Goal: Entertainment & Leisure: Consume media (video, audio)

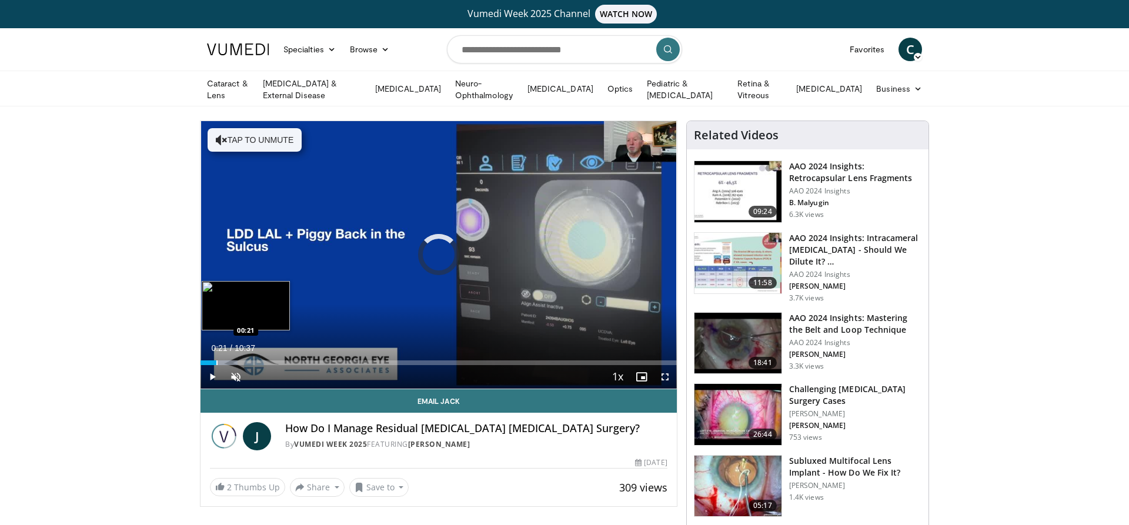
click at [216, 361] on div "Progress Bar" at bounding box center [216, 363] width 1 height 5
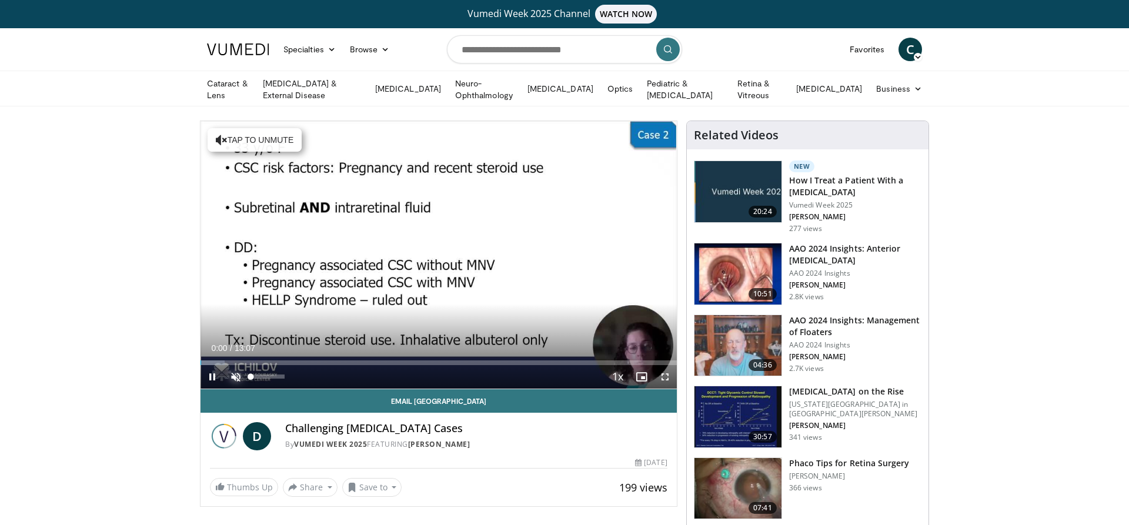
click at [235, 374] on span "Video Player" at bounding box center [236, 377] width 24 height 24
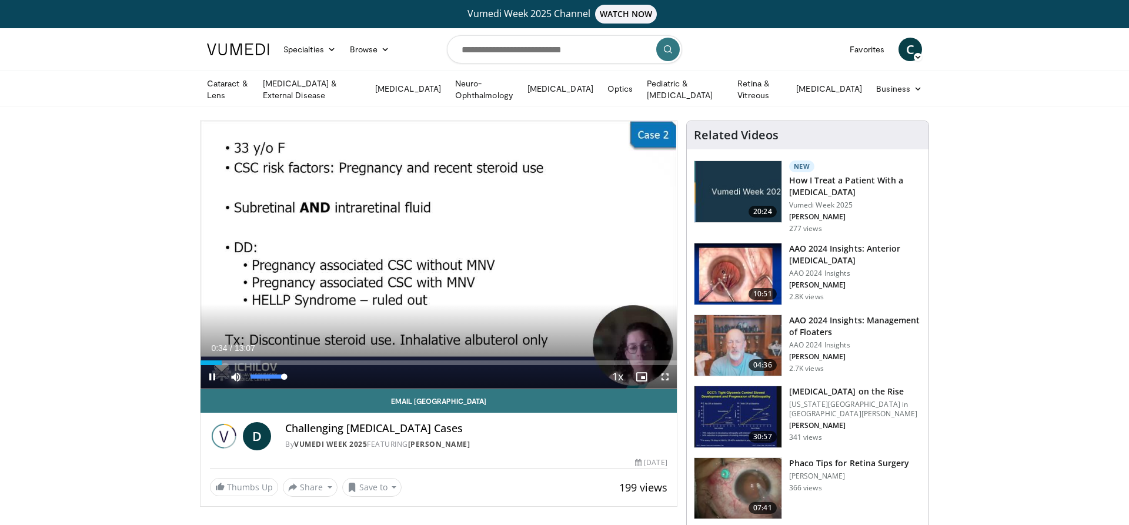
click at [236, 375] on span "Video Player" at bounding box center [236, 377] width 24 height 24
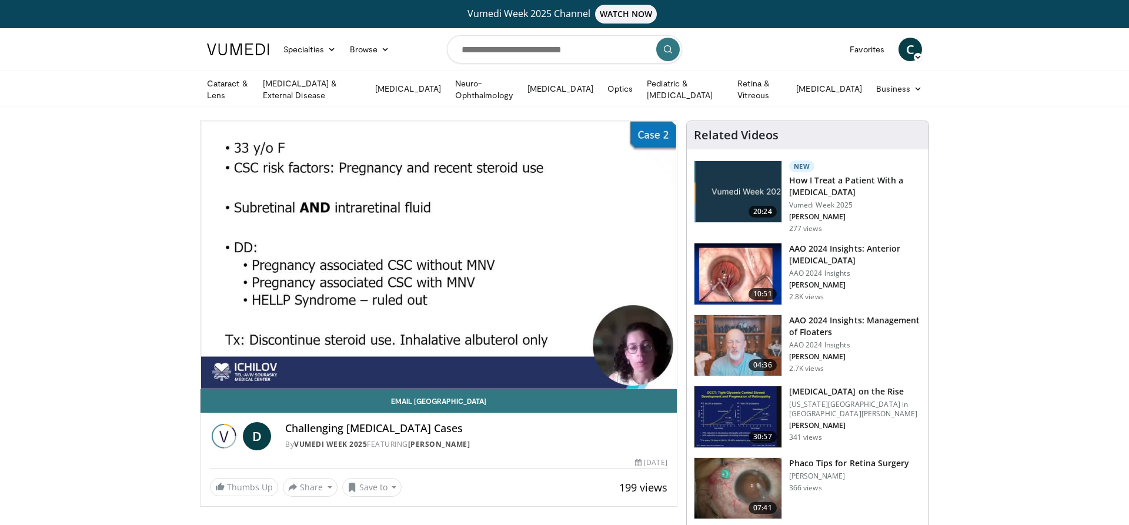
click at [236, 375] on div "10 seconds Tap to unmute" at bounding box center [439, 255] width 476 height 268
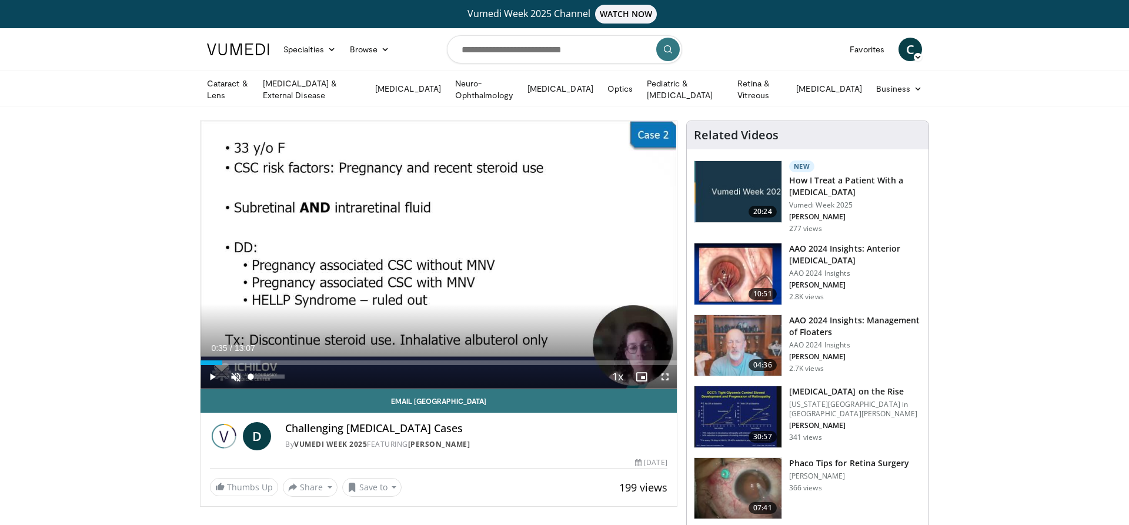
click at [236, 374] on span "Video Player" at bounding box center [236, 377] width 24 height 24
click at [211, 375] on span "Video Player" at bounding box center [213, 377] width 24 height 24
click at [211, 373] on span "Video Player" at bounding box center [213, 377] width 24 height 24
click at [212, 373] on span "Video Player" at bounding box center [213, 377] width 24 height 24
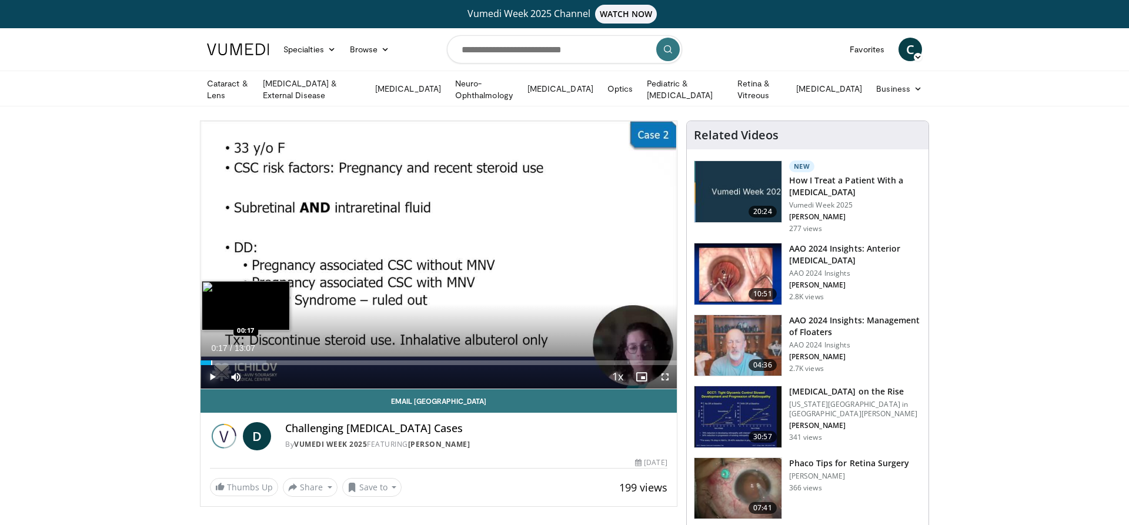
drag, startPoint x: 219, startPoint y: 362, endPoint x: 211, endPoint y: 363, distance: 7.7
click at [211, 363] on div "Loaded : 13.86% 00:17 00:17" at bounding box center [439, 363] width 476 height 5
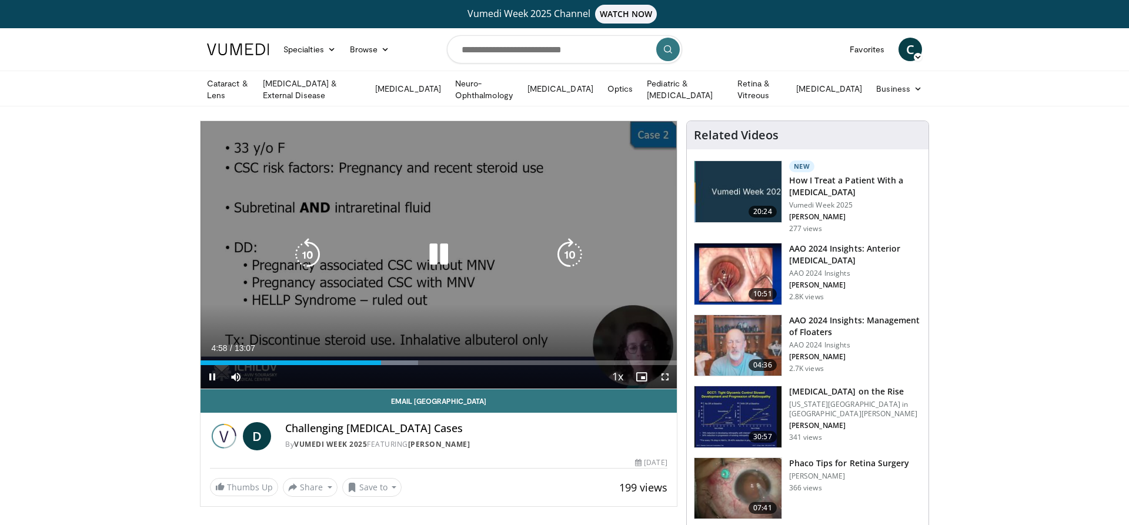
click at [522, 311] on div "10 seconds Tap to unmute" at bounding box center [439, 255] width 476 height 268
click at [437, 254] on icon "Video Player" at bounding box center [438, 254] width 33 height 33
click at [506, 332] on div "10 seconds Tap to unmute" at bounding box center [439, 255] width 476 height 268
click at [434, 250] on icon "Video Player" at bounding box center [438, 254] width 33 height 33
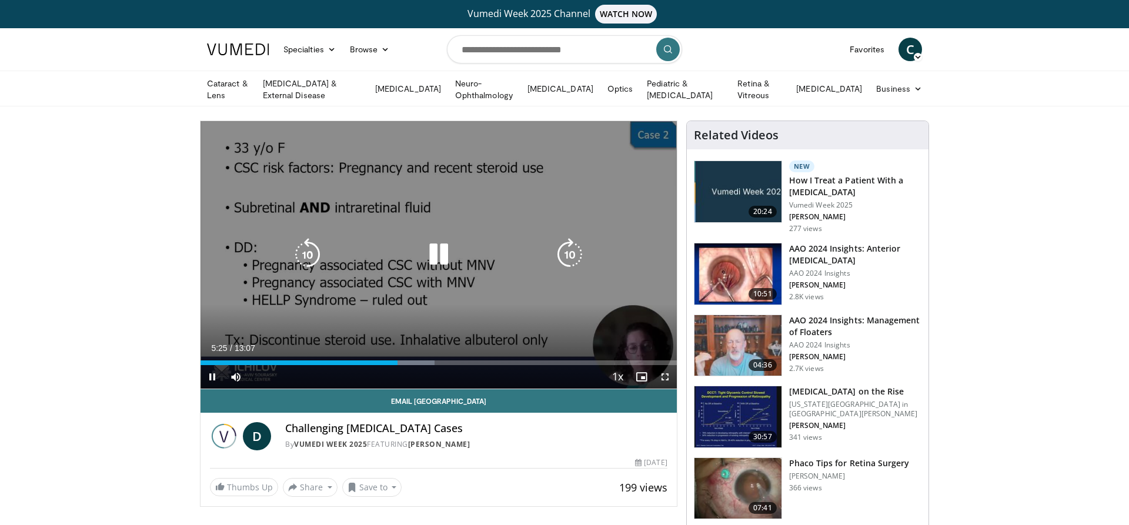
click at [437, 253] on icon "Video Player" at bounding box center [438, 254] width 33 height 33
click at [435, 253] on icon "Video Player" at bounding box center [438, 254] width 33 height 33
click at [591, 284] on div "10 seconds Tap to unmute" at bounding box center [439, 255] width 476 height 268
click at [399, 293] on div "10 seconds Tap to unmute" at bounding box center [439, 255] width 476 height 268
